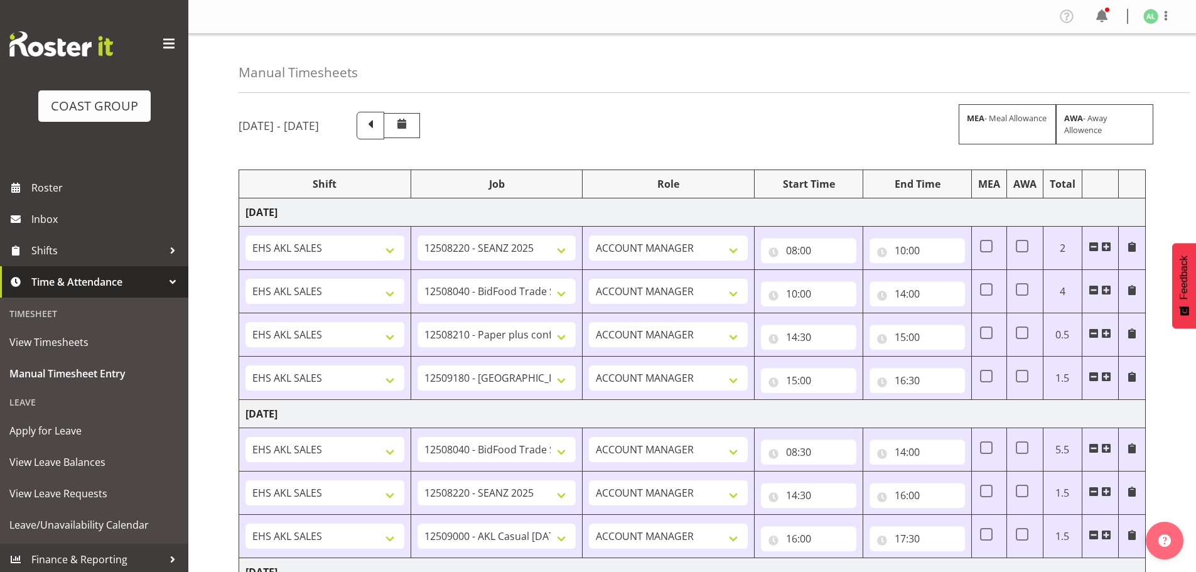
select select "10251"
select select "9033"
select select "10243"
select select "9932"
select select "9033"
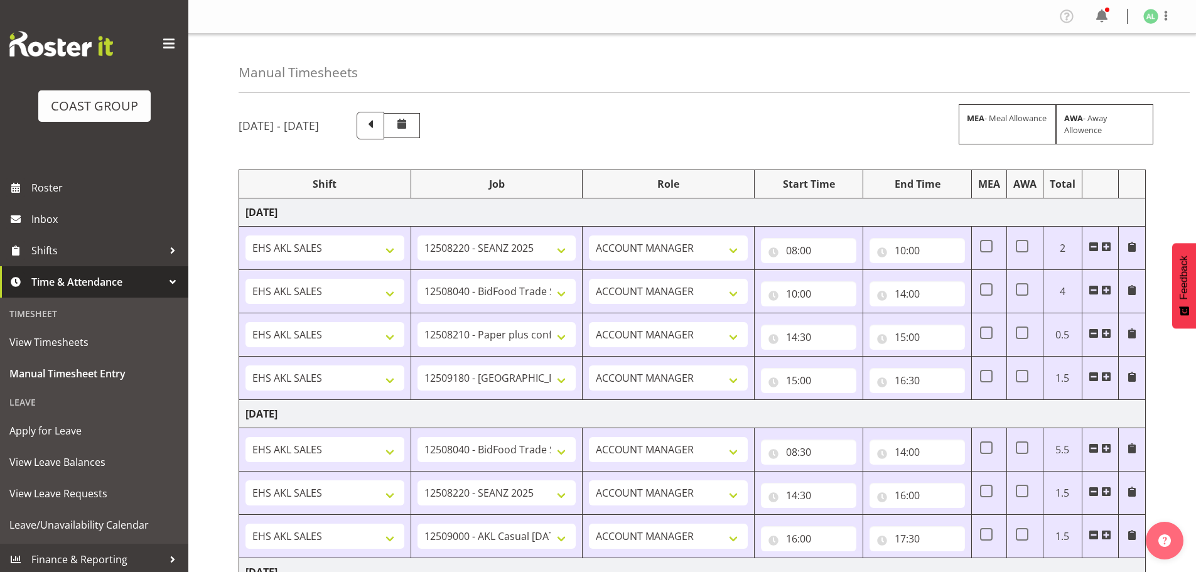
select select "10251"
select select "8653"
select select "10251"
select select "9033"
select select "9932"
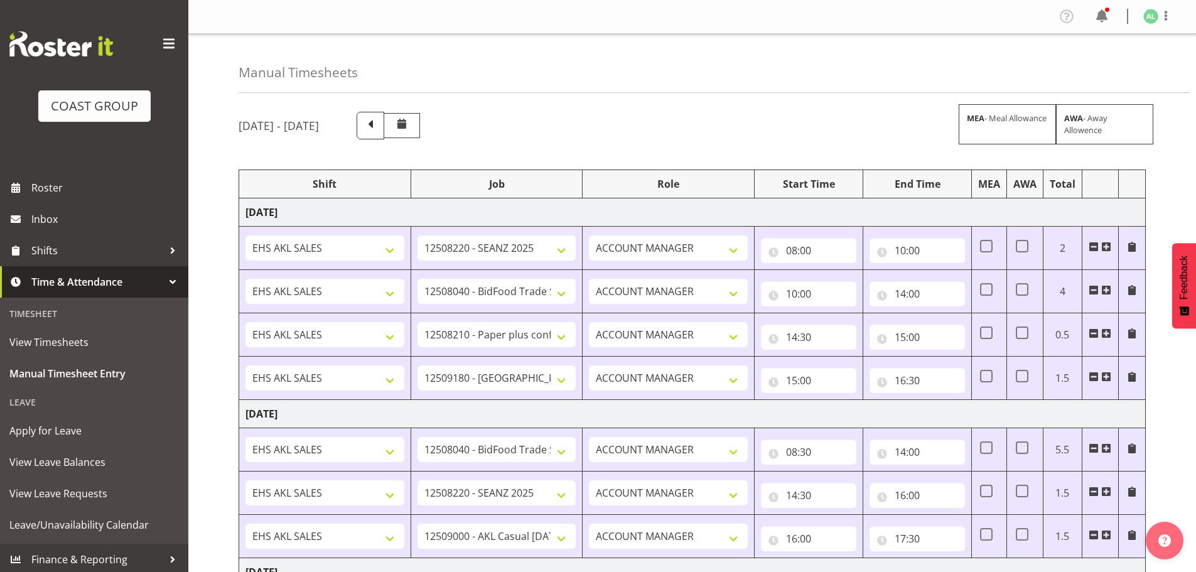
select select "9033"
select select "9932"
select select "10251"
select select "10243"
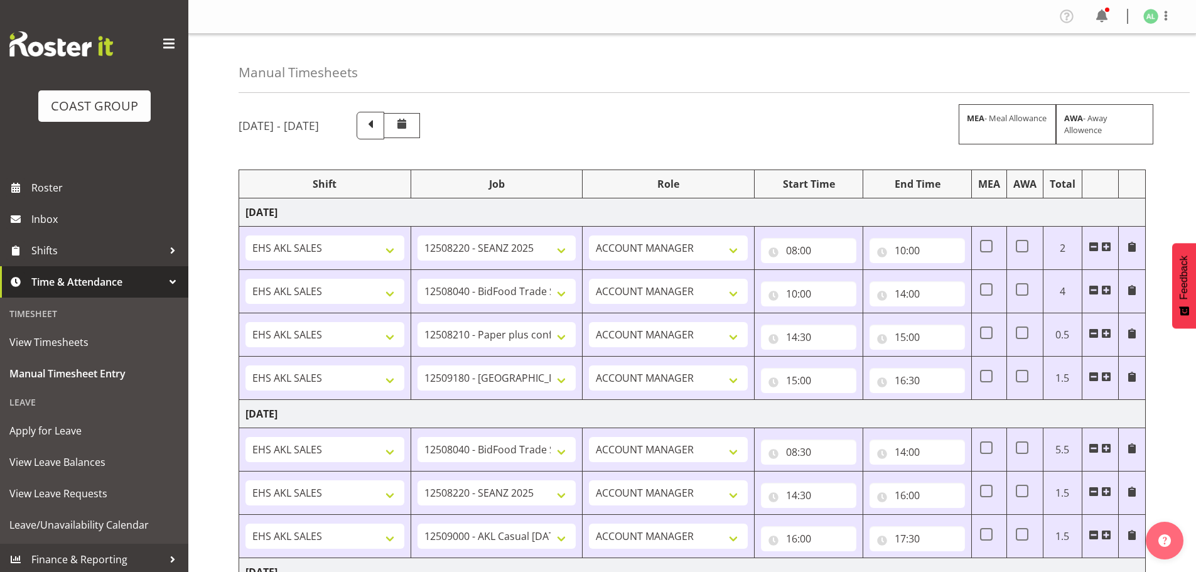
select select "9033"
select select "10268"
select select "9033"
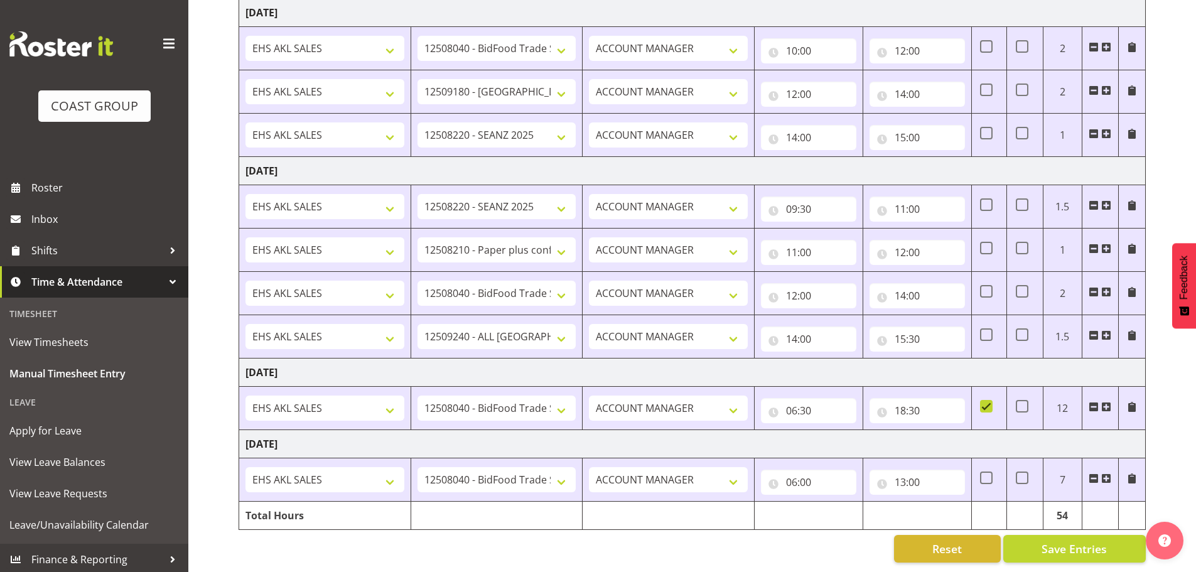
scroll to position [723, 0]
drag, startPoint x: 1109, startPoint y: 469, endPoint x: 3, endPoint y: 483, distance: 1107.0
click at [1109, 473] on span at bounding box center [1106, 478] width 10 height 10
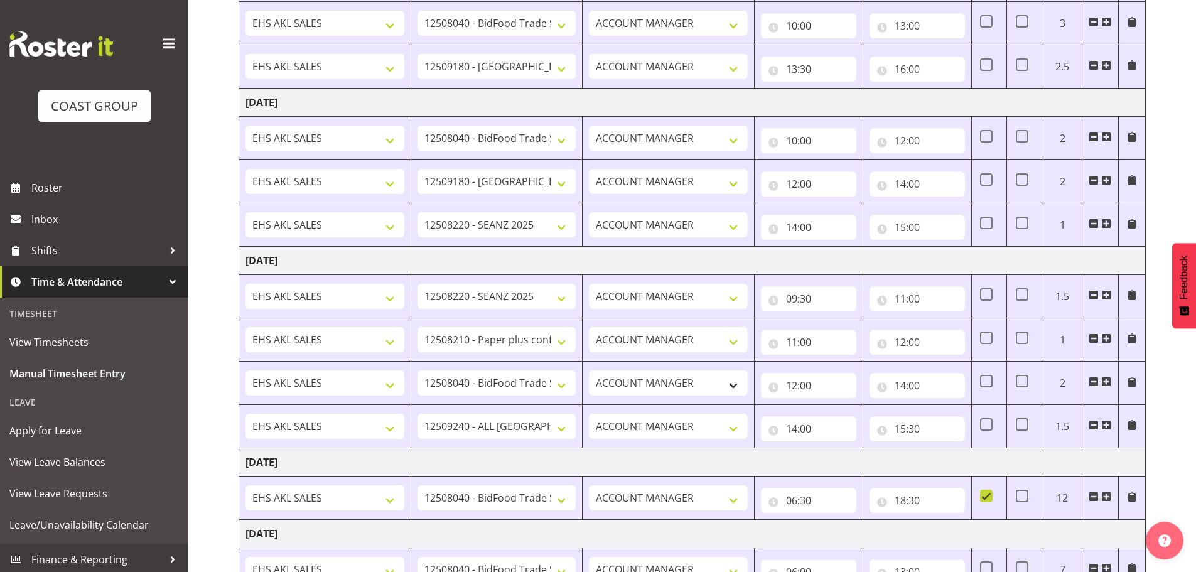
scroll to position [770, 0]
